Goal: Obtain resource: Download file/media

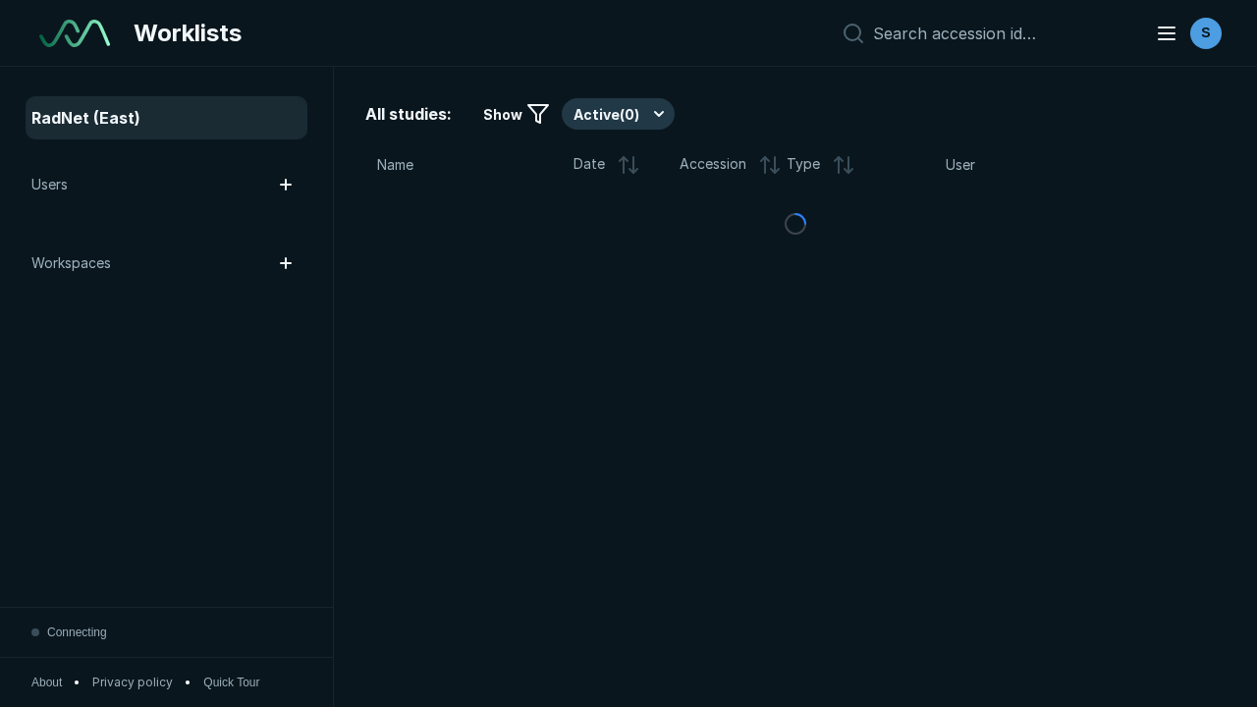
scroll to position [5362, 8180]
